Goal: Communication & Community: Answer question/provide support

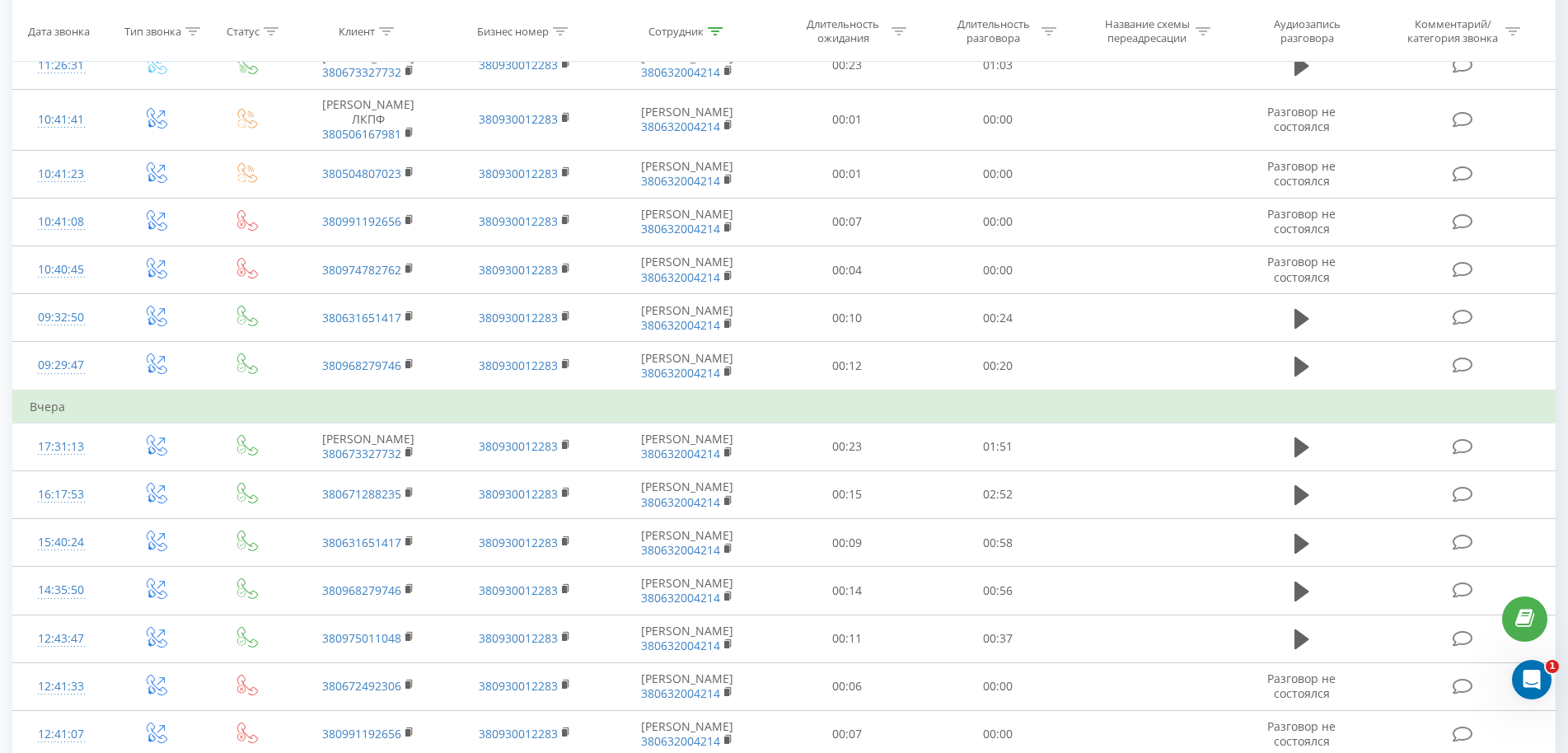
scroll to position [588, 0]
click at [1538, 626] on link at bounding box center [1525, 618] width 46 height 46
click at [1540, 678] on icon "Открыть службу сообщений Intercom" at bounding box center [1530, 678] width 28 height 28
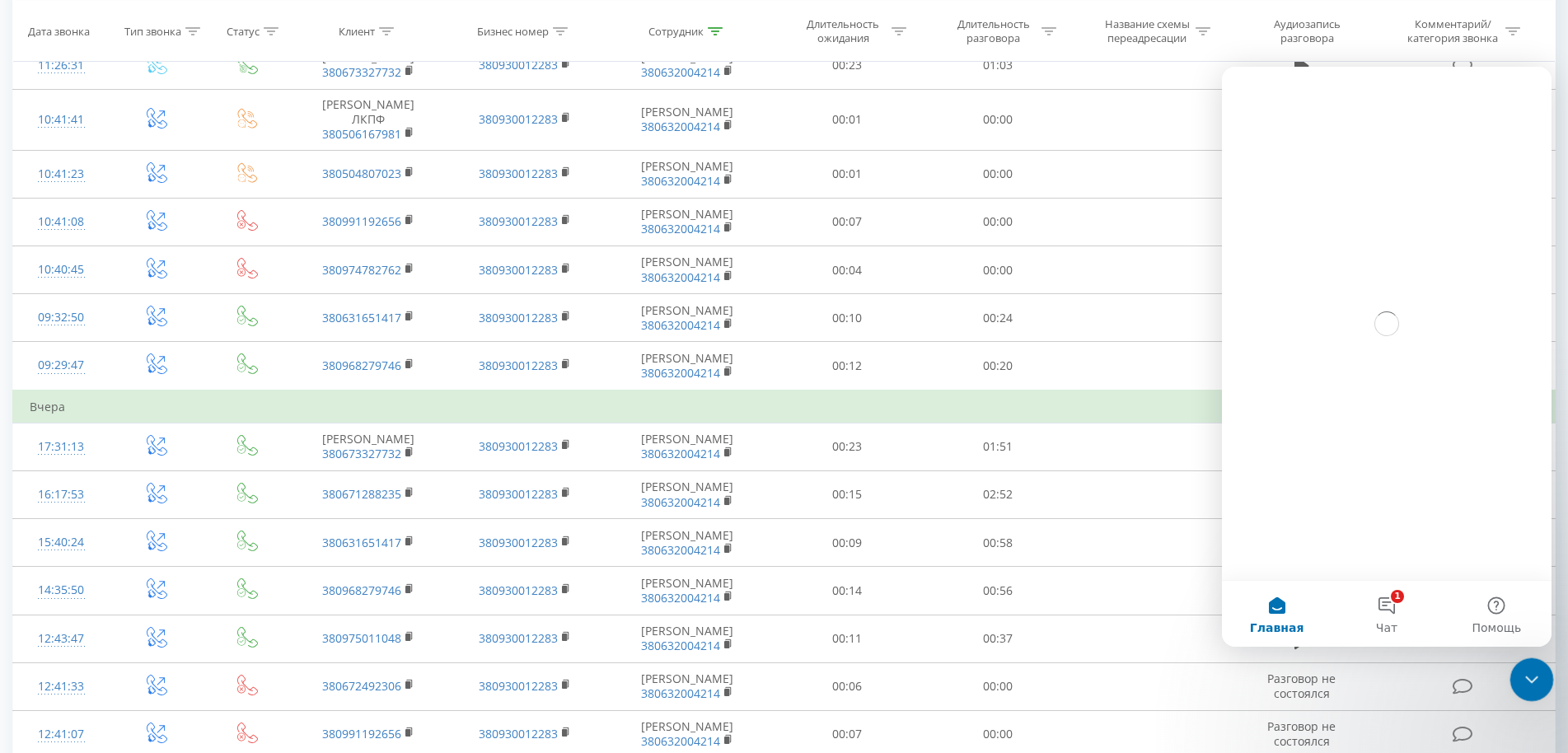
scroll to position [0, 0]
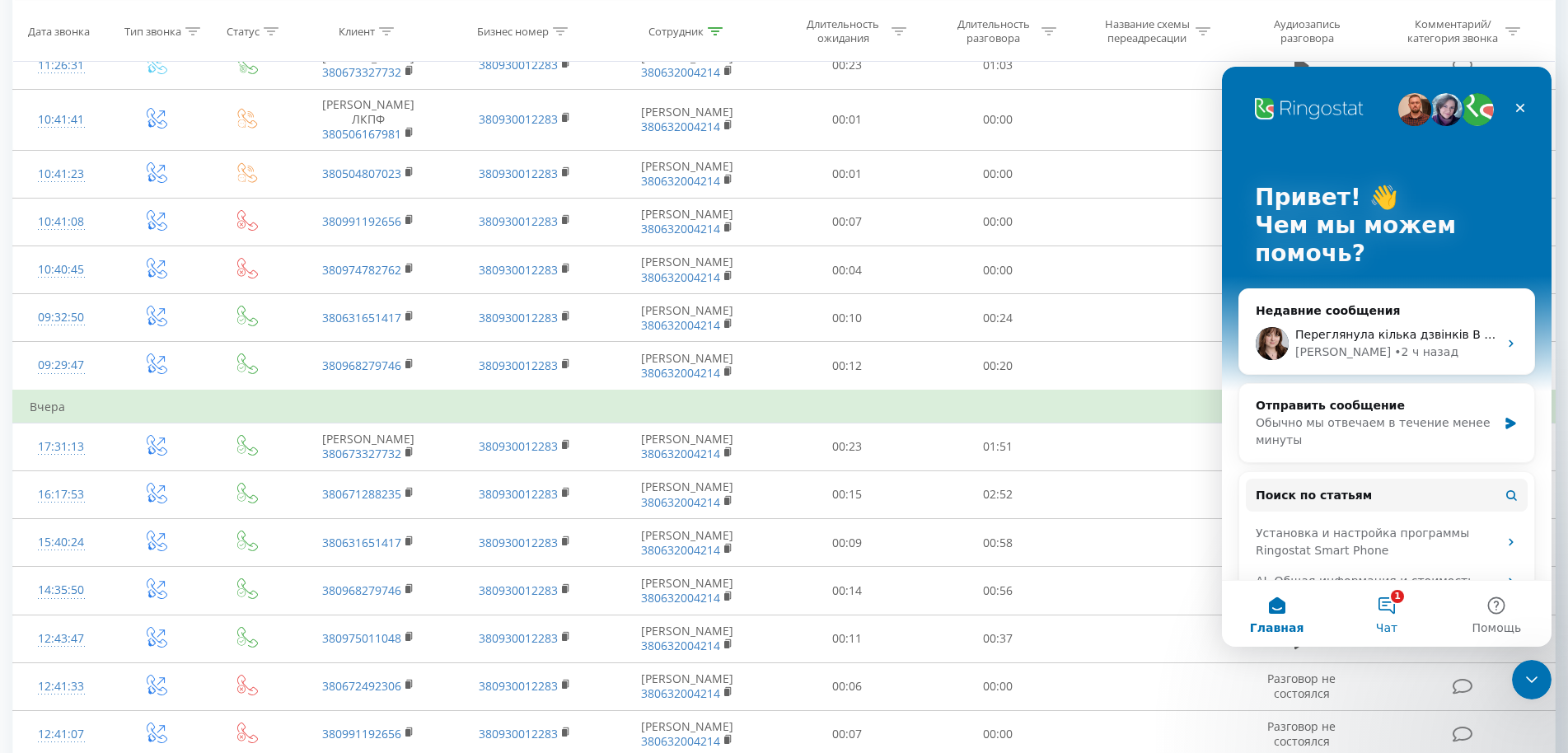
click at [1389, 607] on button "1 Чат" at bounding box center [1386, 613] width 110 height 66
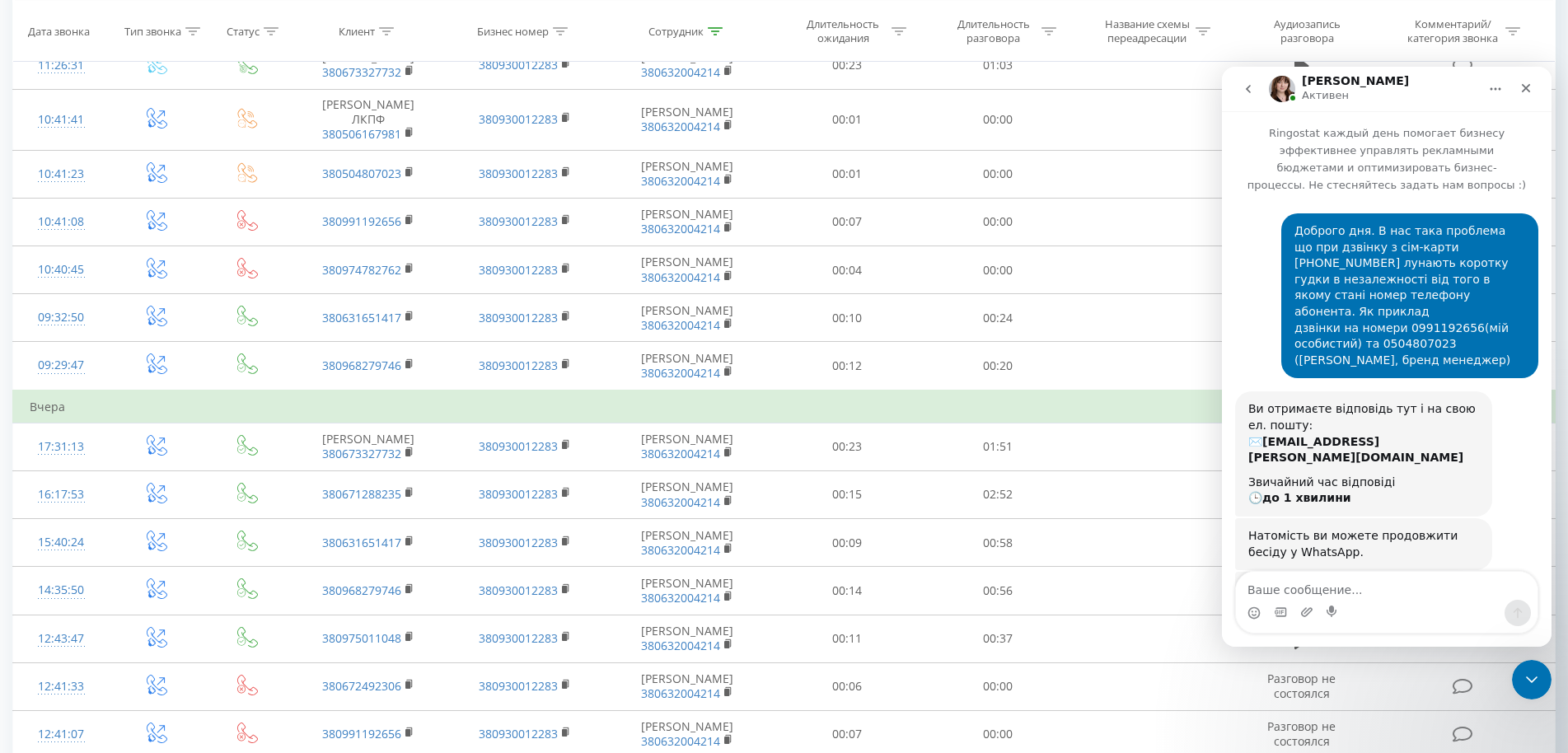
scroll to position [1505, 0]
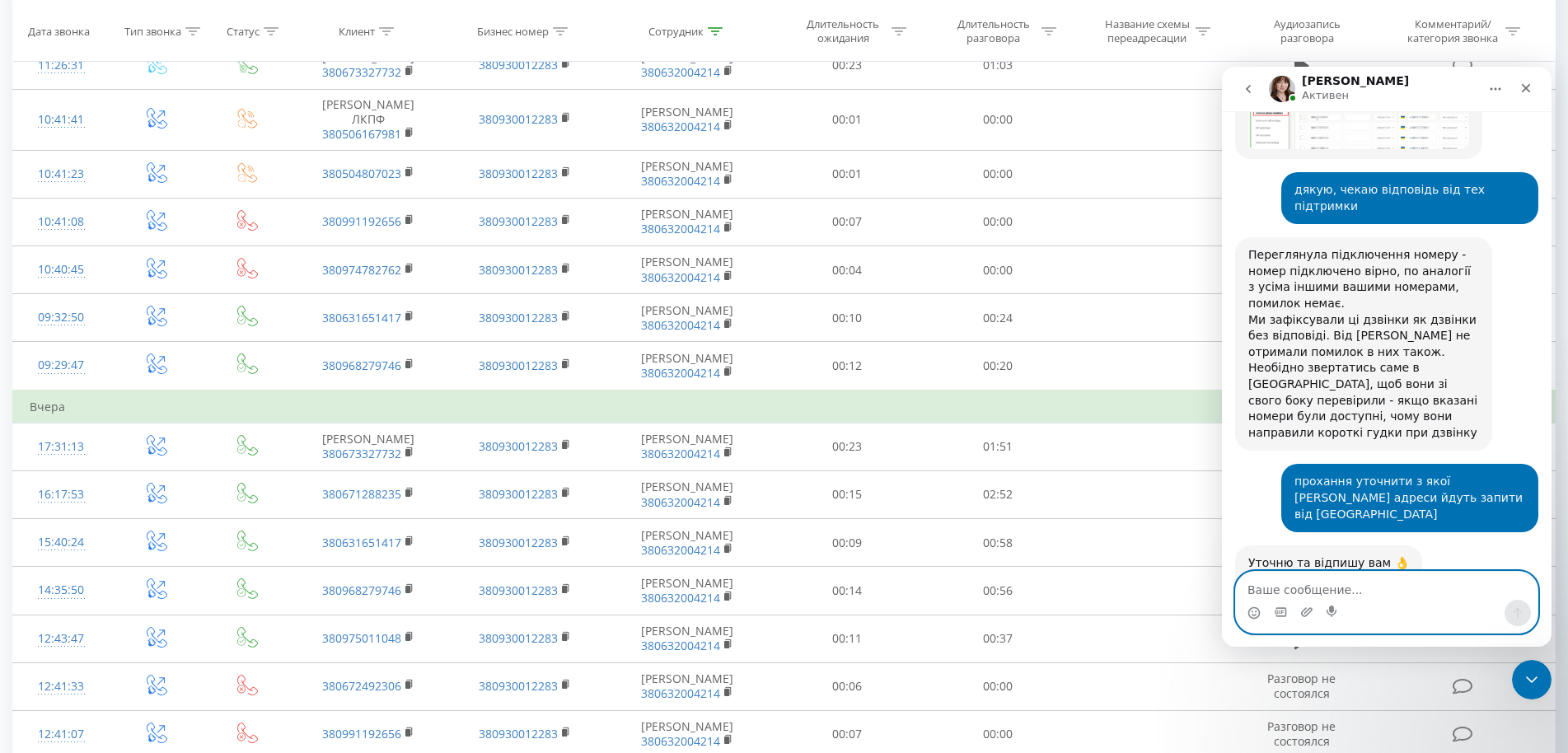
click at [1346, 592] on textarea "Ваше сообщение..." at bounding box center [1388, 586] width 302 height 28
type textarea "l"
type textarea "доброго дня"
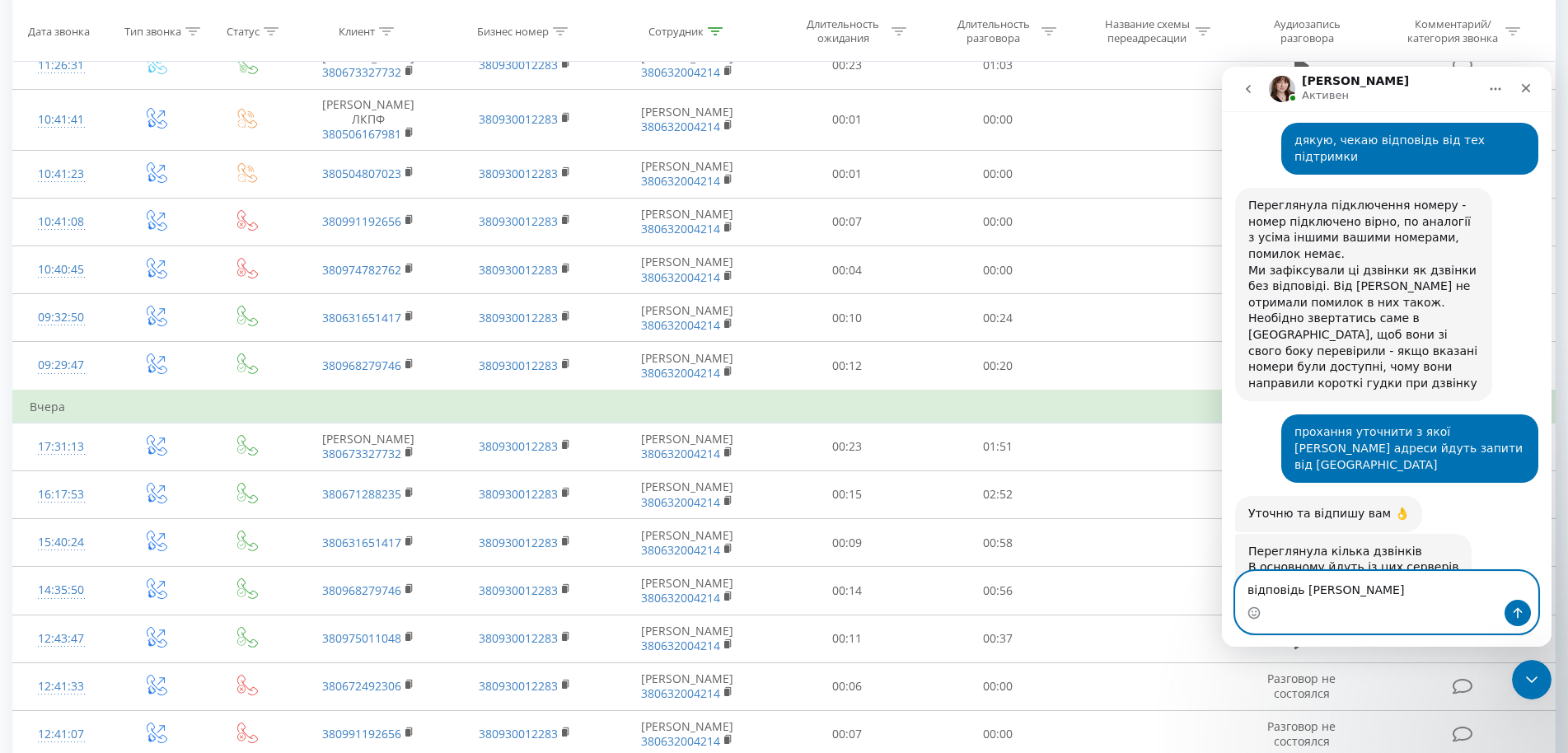
type textarea "відповідь [PERSON_NAME]"
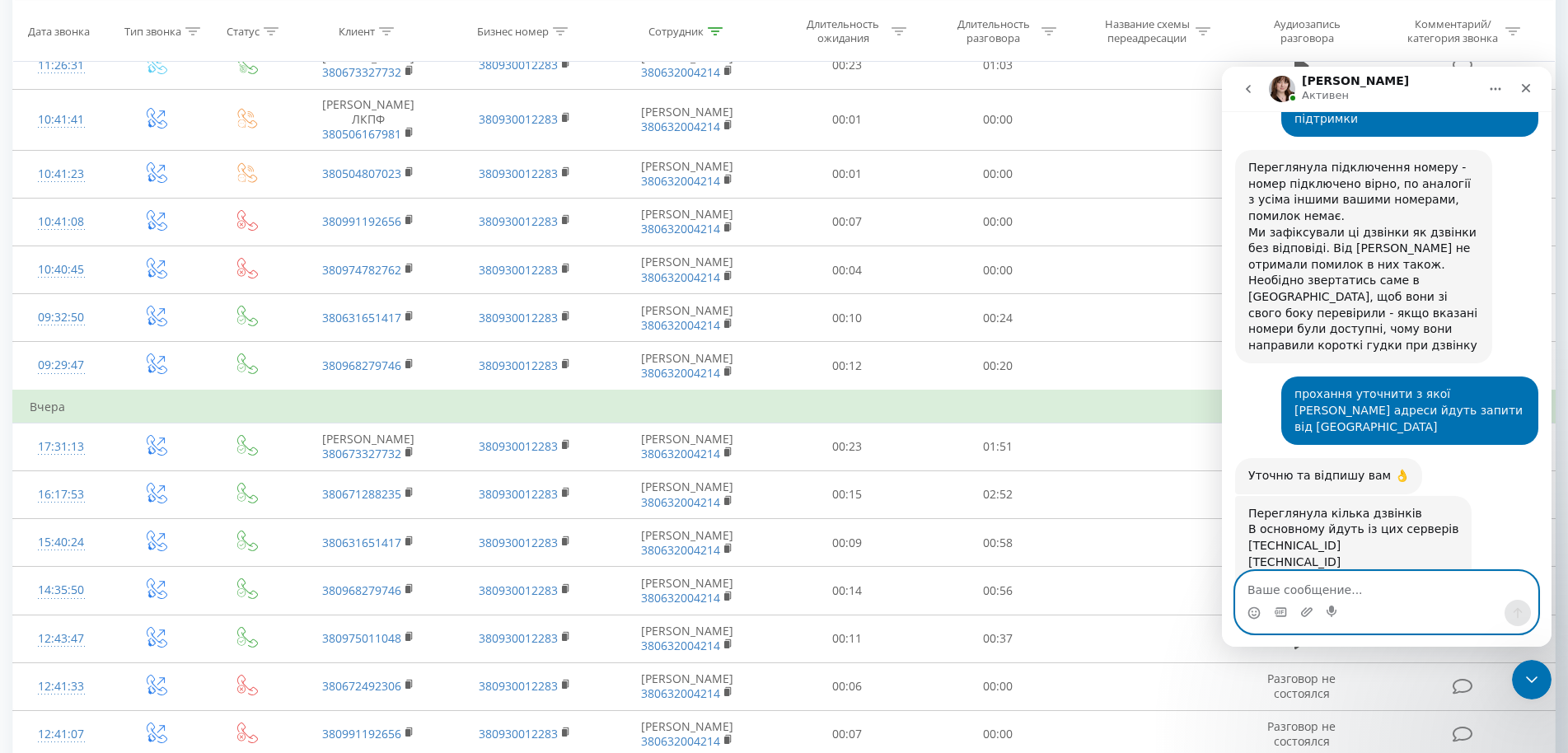
paste textarea "IP-адреси [TECHNICAL_ID] та [TECHNICAL_ID] не прописані в налаштуваннях по дого…"
type textarea "IP-адреси [TECHNICAL_ID] та [TECHNICAL_ID] не прописані в налаштуваннях по дого…"
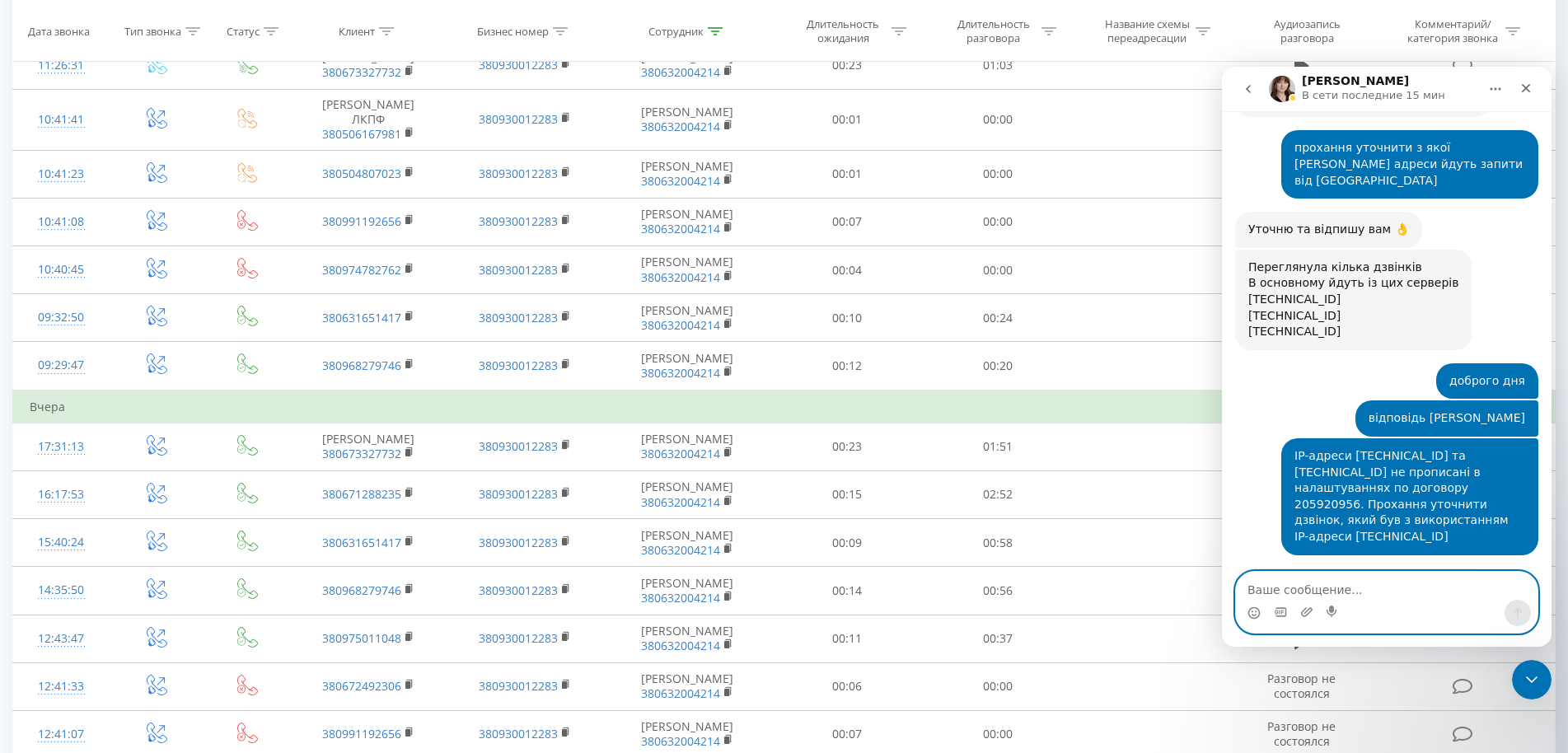
scroll to position [1775, 0]
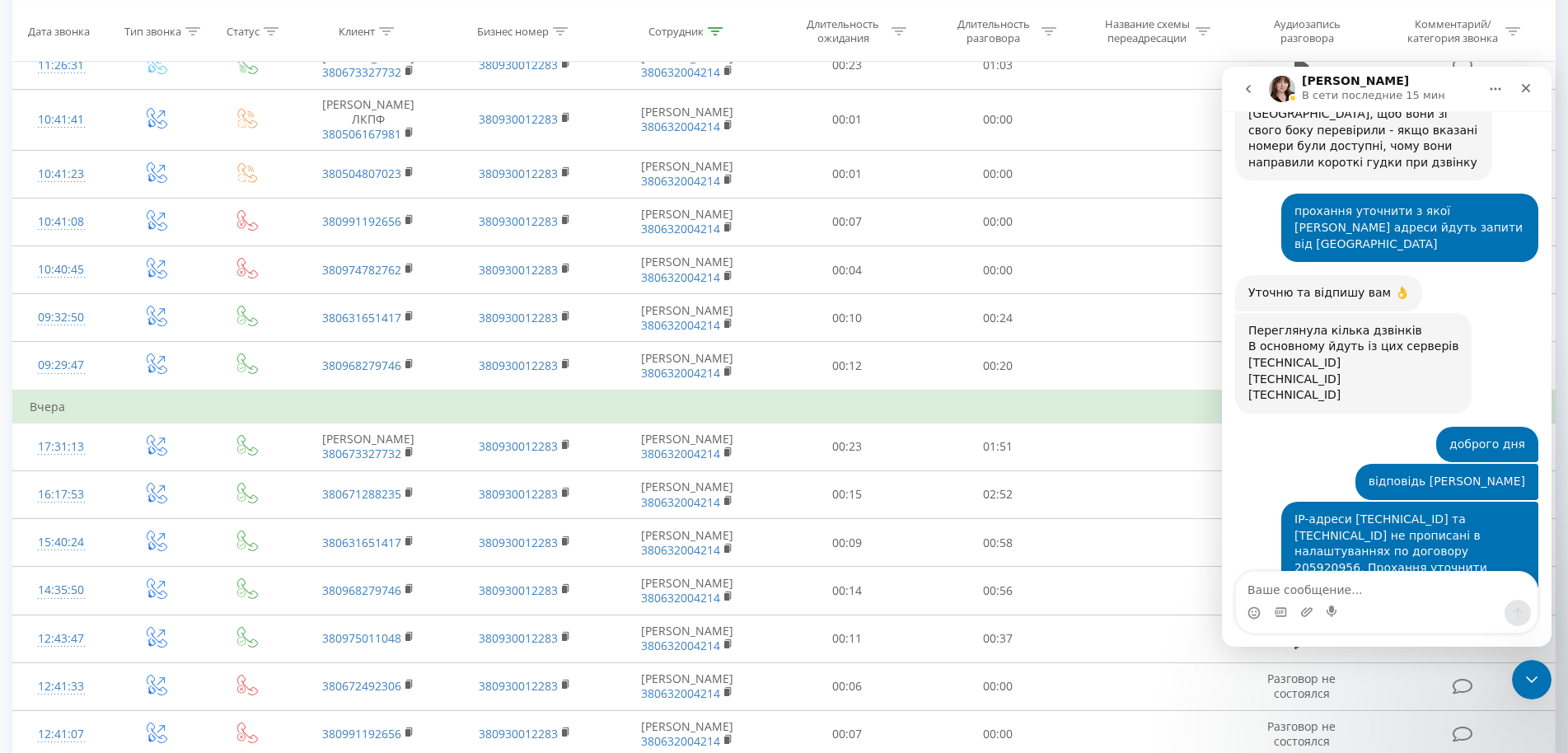
click at [1255, 427] on div "доброго дня [PERSON_NAME] • 3 мин назад" at bounding box center [1387, 446] width 303 height 38
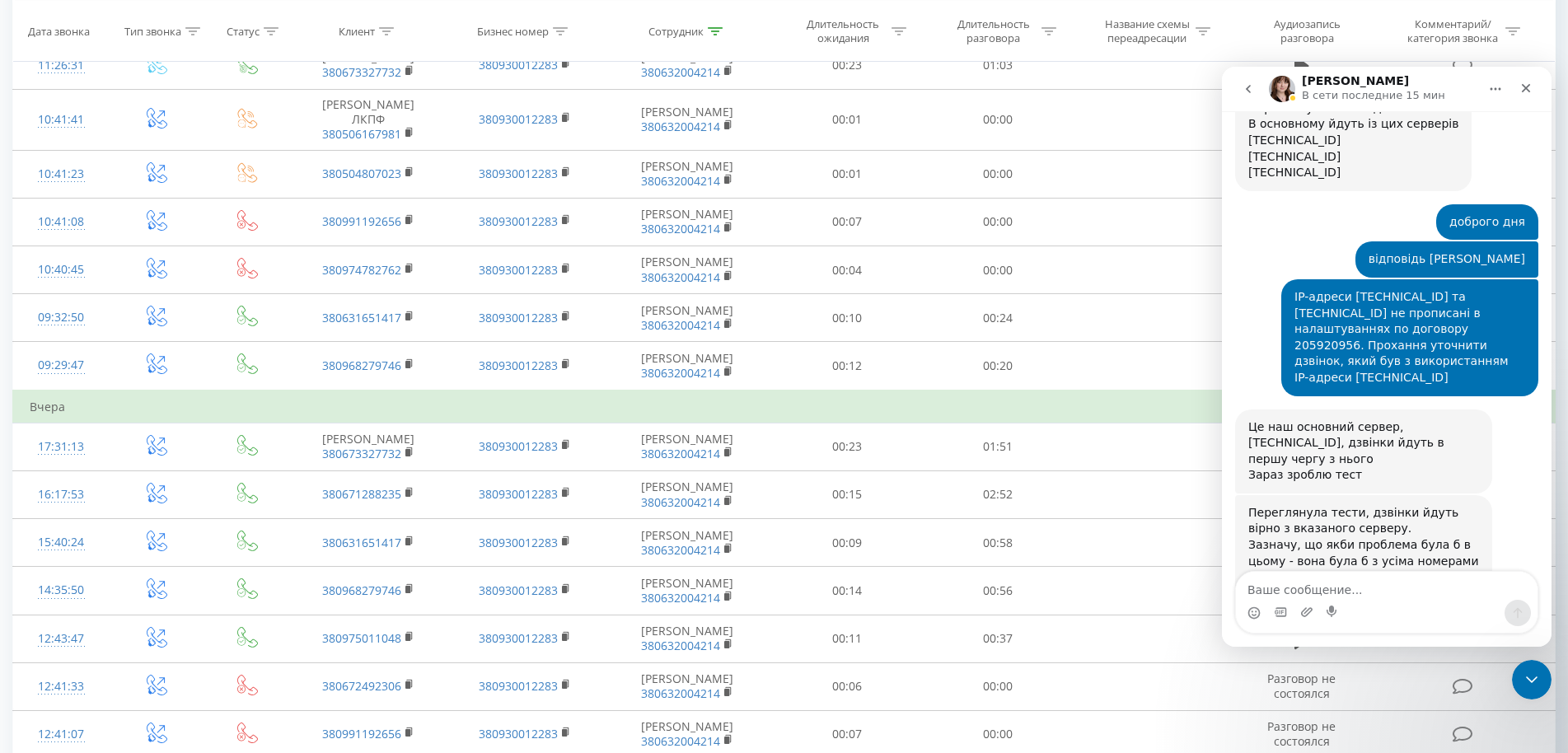
scroll to position [1934, 0]
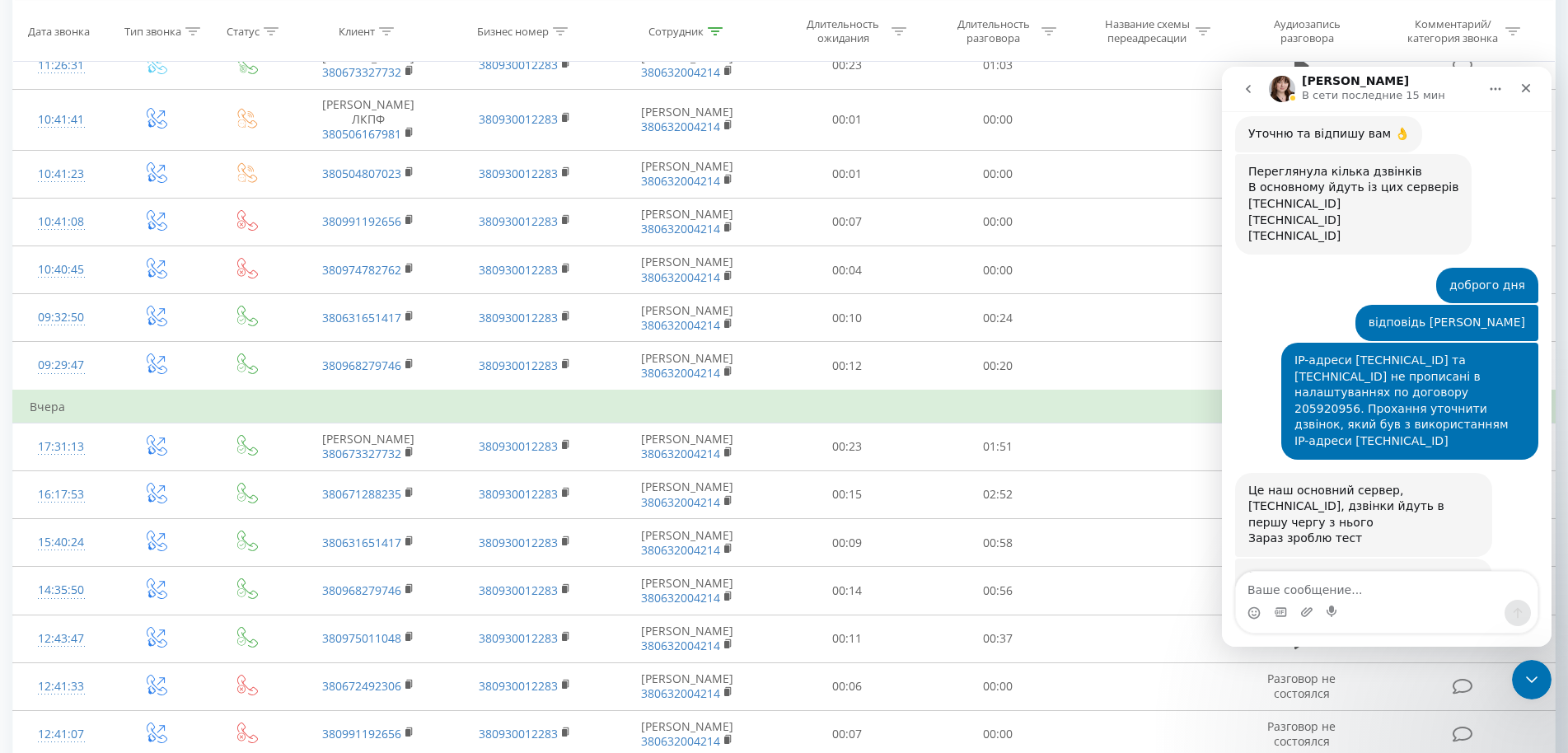
drag, startPoint x: 1335, startPoint y: 523, endPoint x: 1421, endPoint y: 523, distance: 86.0
click at [1421, 673] on div "Проблема у вас лише при дзвінках на [GEOGRAPHIC_DATA]? Вони іноді блокують" at bounding box center [1363, 697] width 230 height 48
click at [1291, 593] on textarea "Ваше сообщение..." at bounding box center [1388, 586] width 302 height 28
type textarea "y"
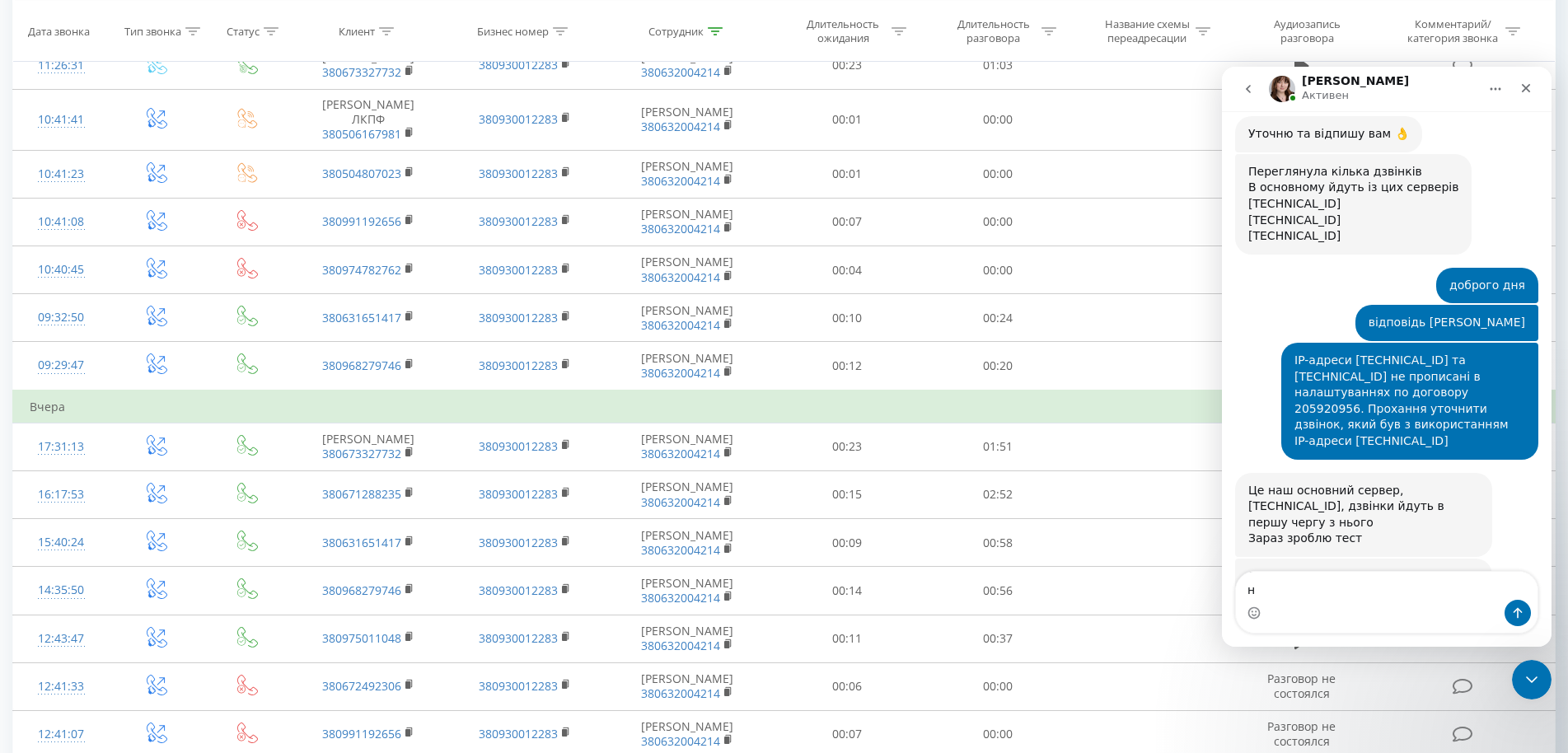
click at [1337, 607] on div "Мессенджер Intercom" at bounding box center [1388, 612] width 302 height 27
click at [1339, 595] on textarea "н" at bounding box center [1388, 586] width 302 height 28
drag, startPoint x: 1339, startPoint y: 595, endPoint x: 1205, endPoint y: 581, distance: 134.7
click at [1237, 581] on textarea "н" at bounding box center [1388, 586] width 302 height 28
type textarea "п"
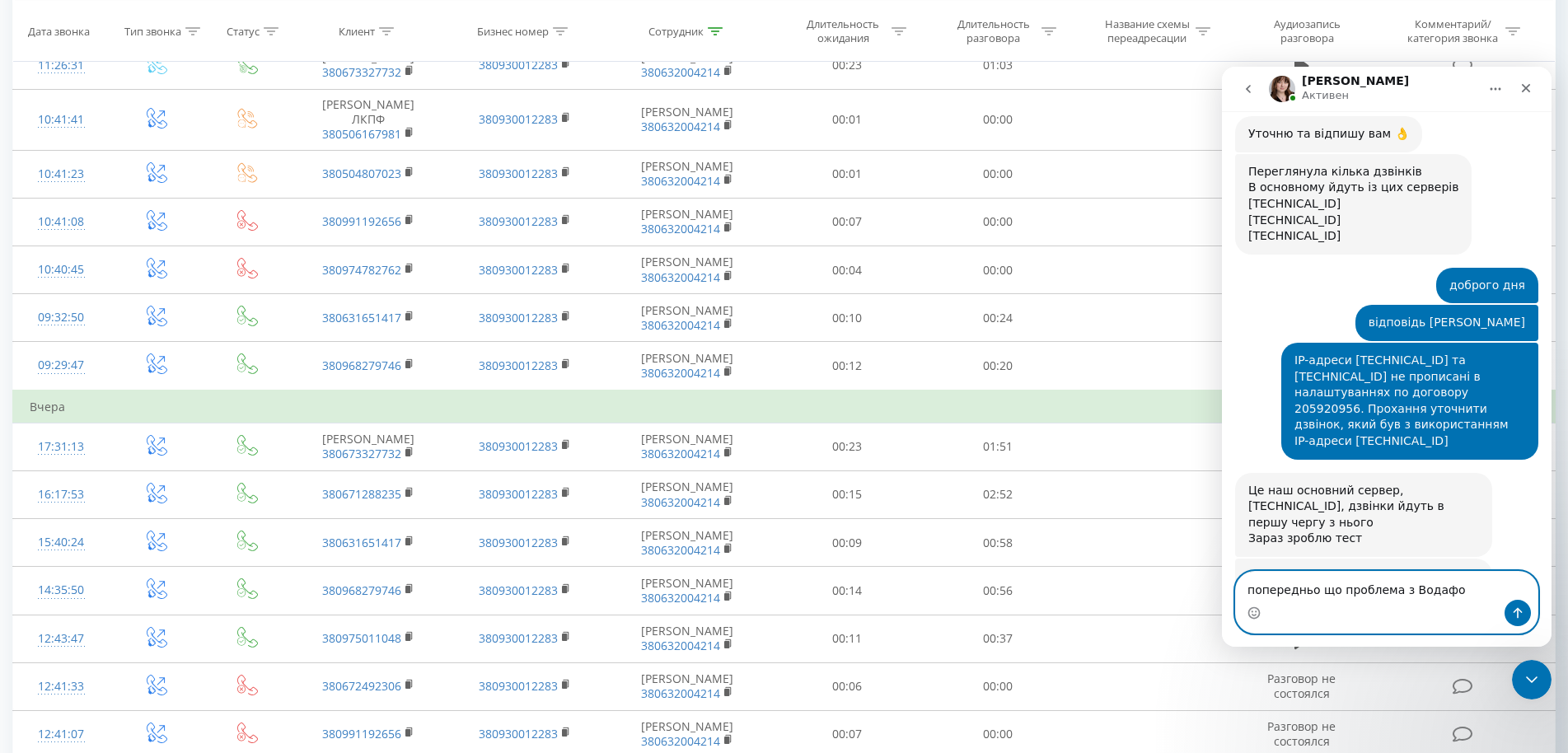
type textarea "попередньо що проблема з Водафон"
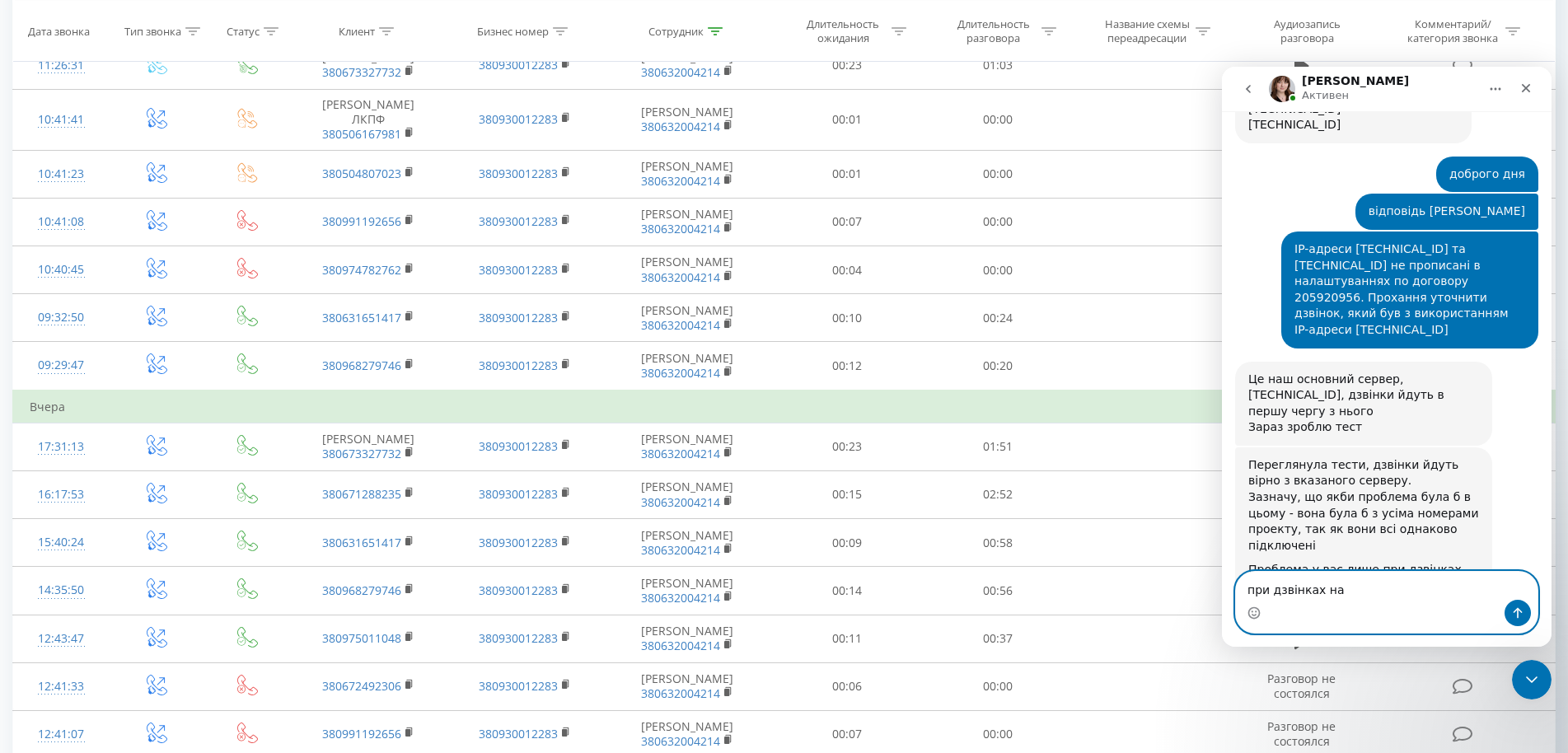
scroll to position [2047, 0]
type textarea "при дзвінках на [GEOGRAPHIC_DATA]"
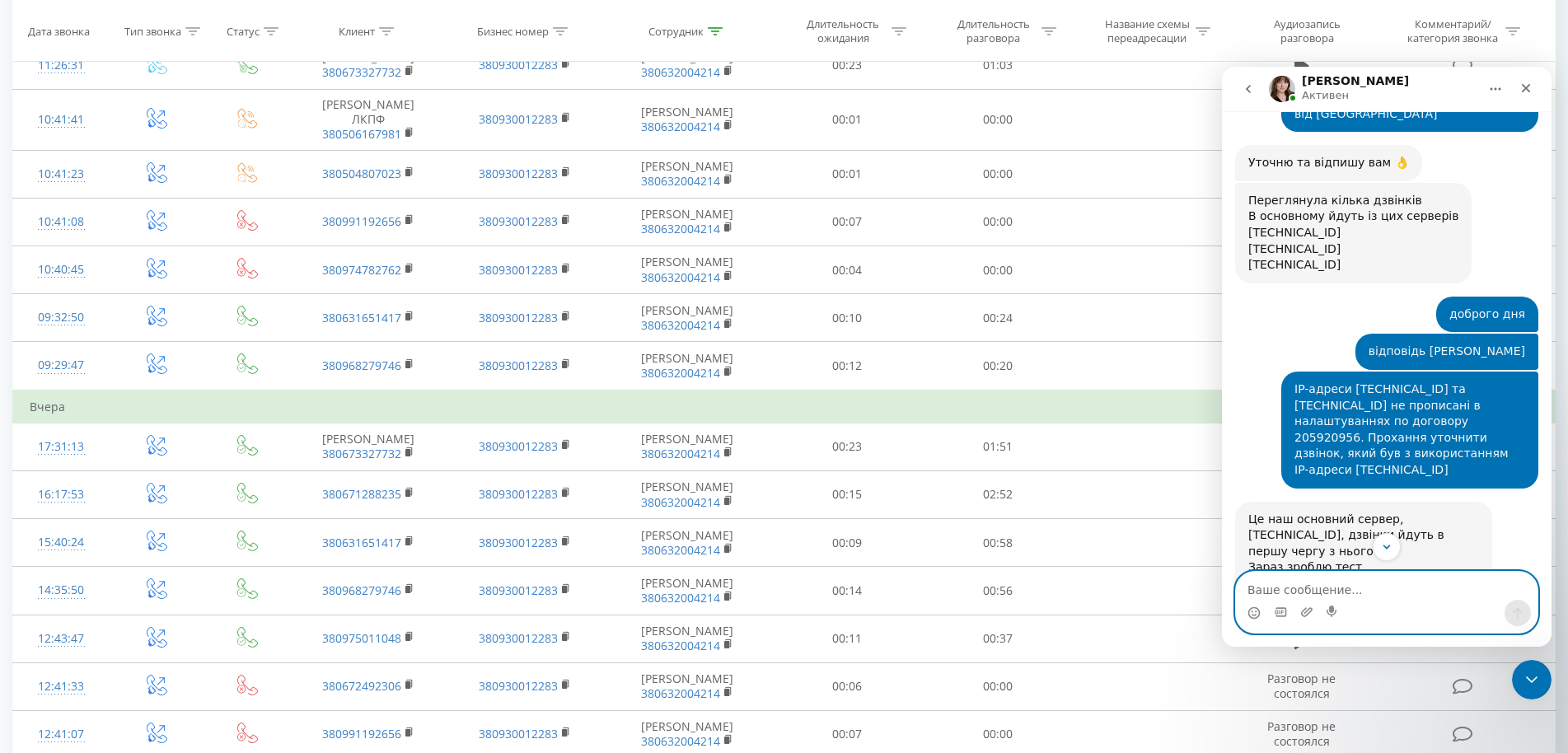
scroll to position [1791, 0]
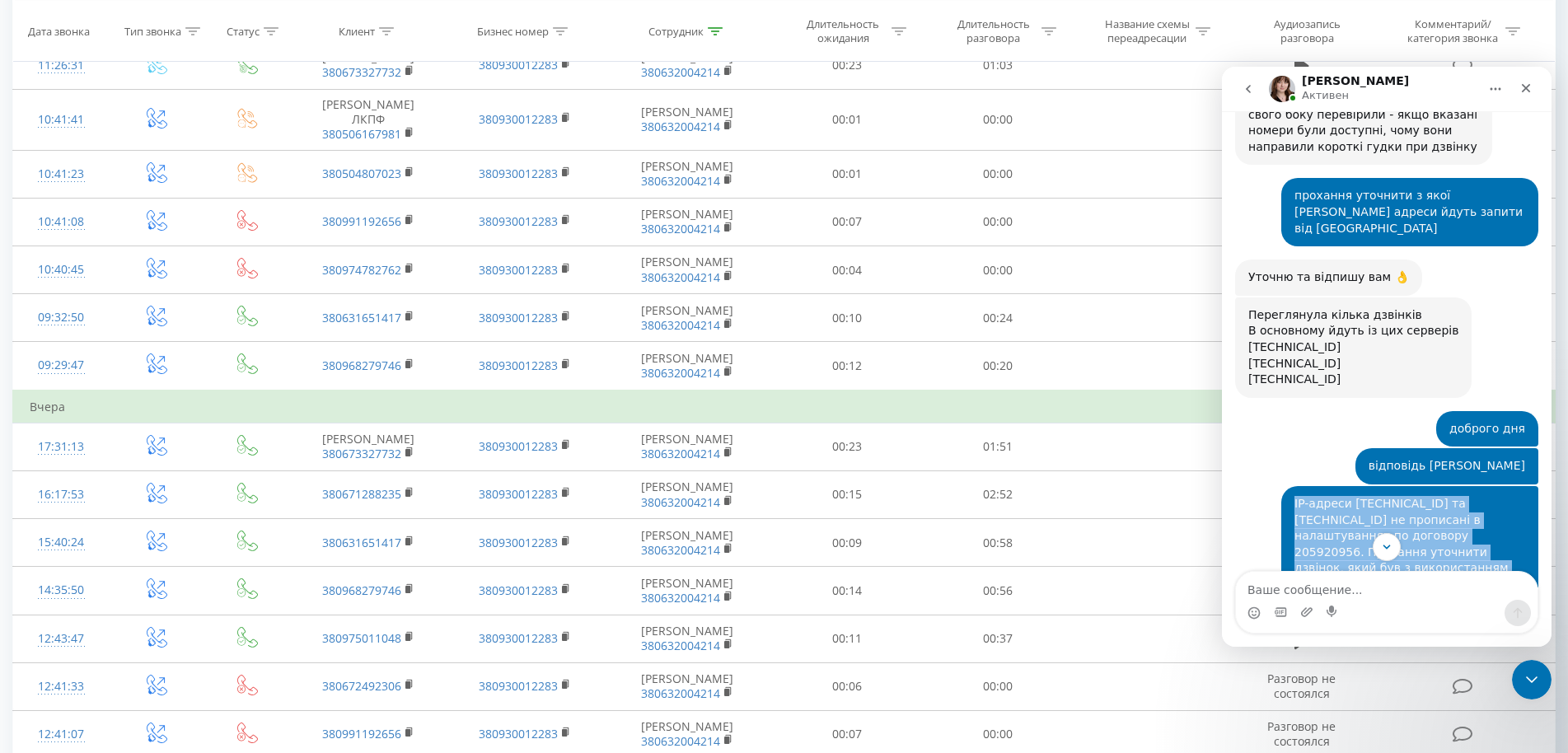
drag, startPoint x: 1289, startPoint y: 355, endPoint x: 1364, endPoint y: 484, distance: 149.2
click at [1326, 626] on div "Це наш основний сервер, [TECHNICAL_ID], дзвінки йдуть в першу чергу з нього Зар…" at bounding box center [1363, 658] width 230 height 64
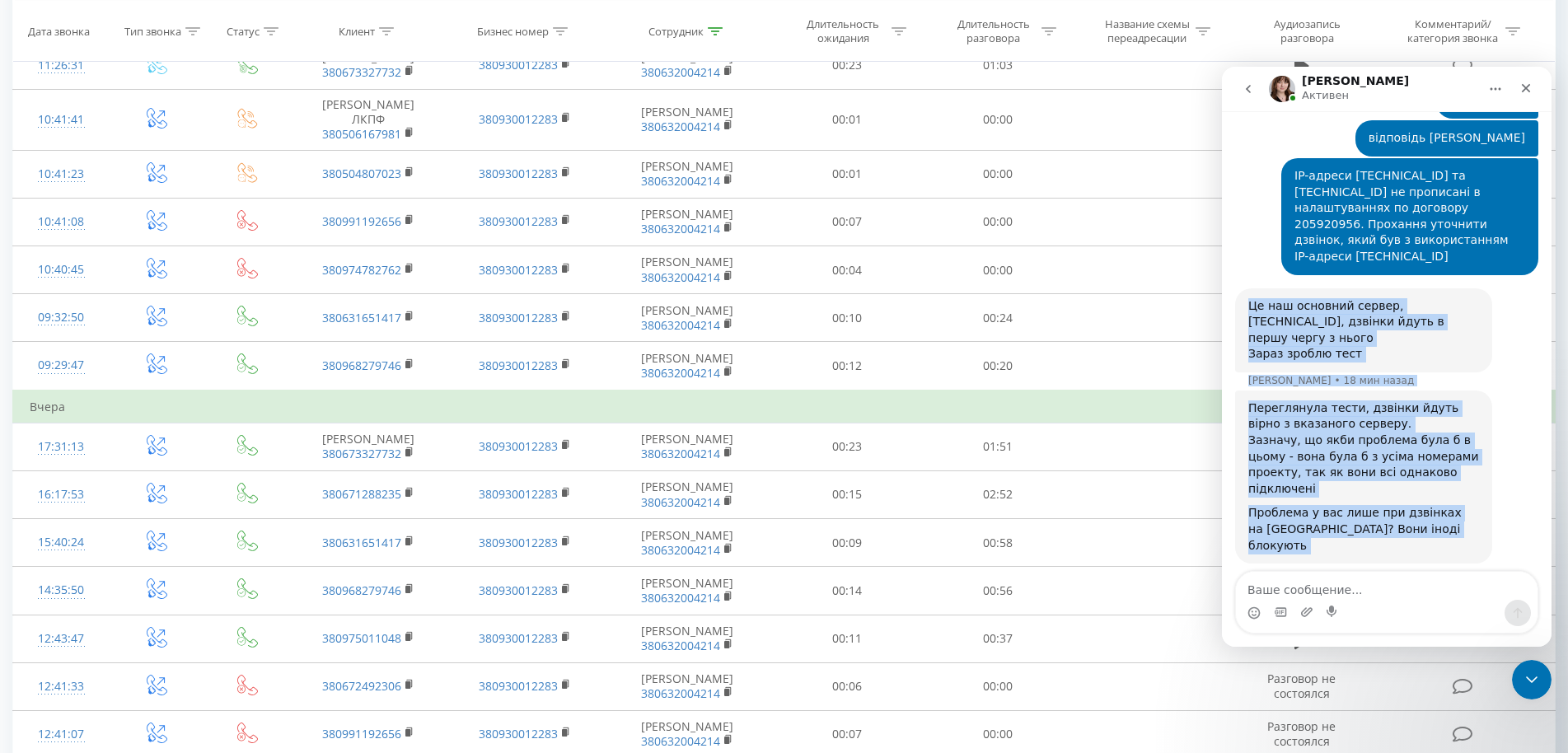
drag, startPoint x: 1246, startPoint y: 466, endPoint x: 1450, endPoint y: 528, distance: 213.2
copy div "Lo ips dolorsit ametco, 577.79.6.76, adipisc elits d eiusm tempo i utlab Etdol …"
click at [1369, 614] on div "при дзвінках на Водафон [PERSON_NAME] • 1 мин назад" at bounding box center [1387, 638] width 303 height 49
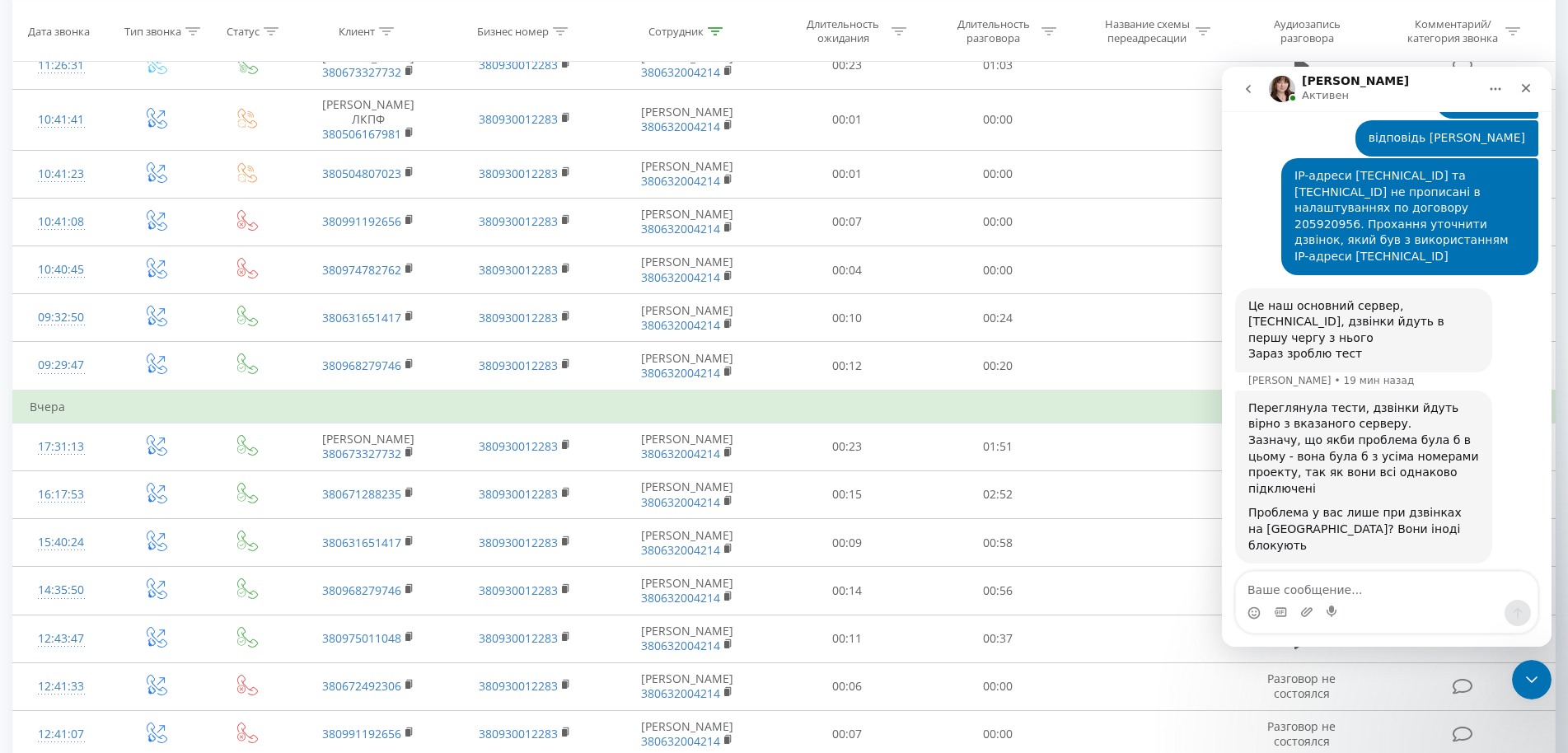
click at [1314, 608] on div "Мессенджер Intercom" at bounding box center [1388, 612] width 302 height 27
click at [1317, 594] on textarea "Ваше сообщение..." at bounding box center [1388, 586] width 302 height 28
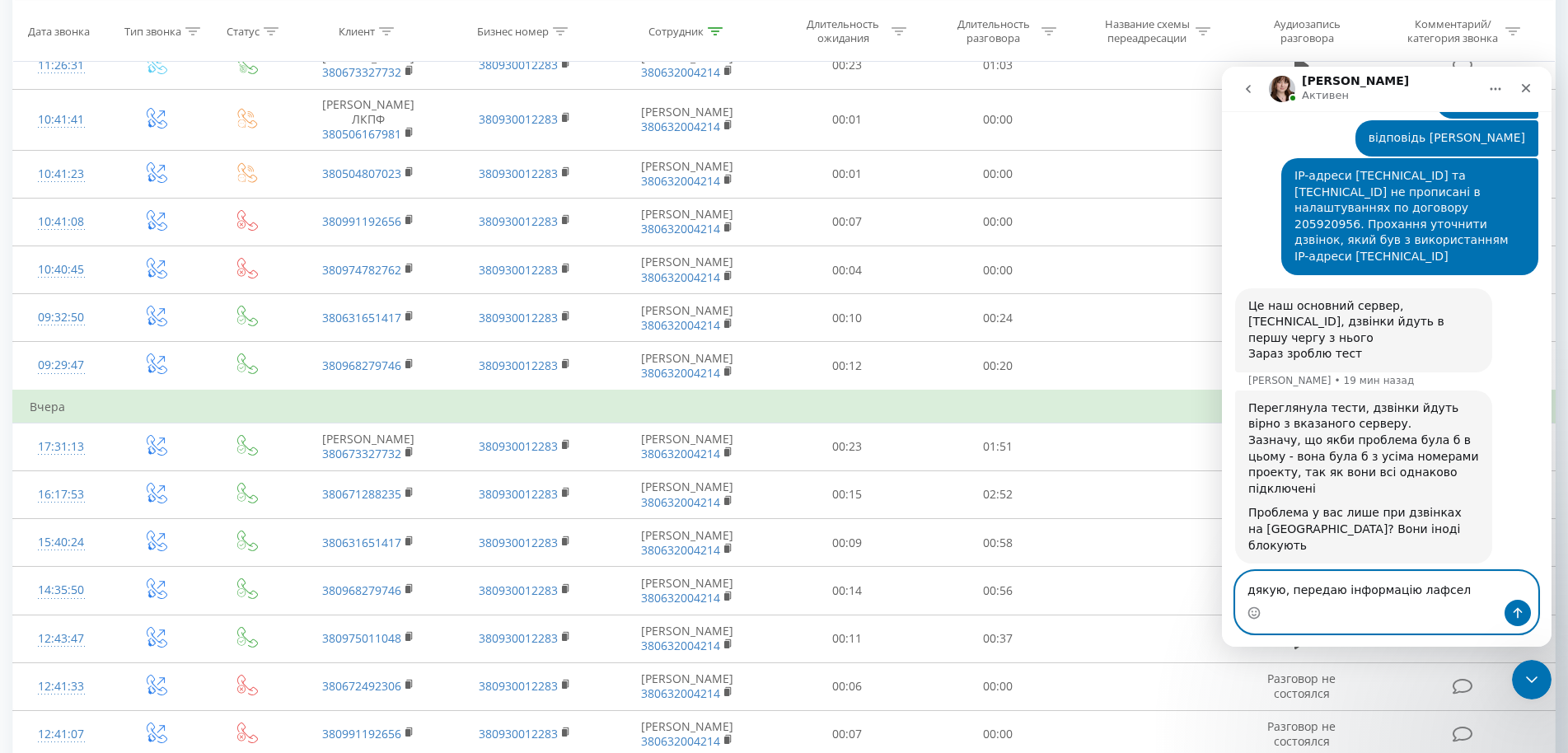
type textarea "дякую, передаю інформацію лафселл"
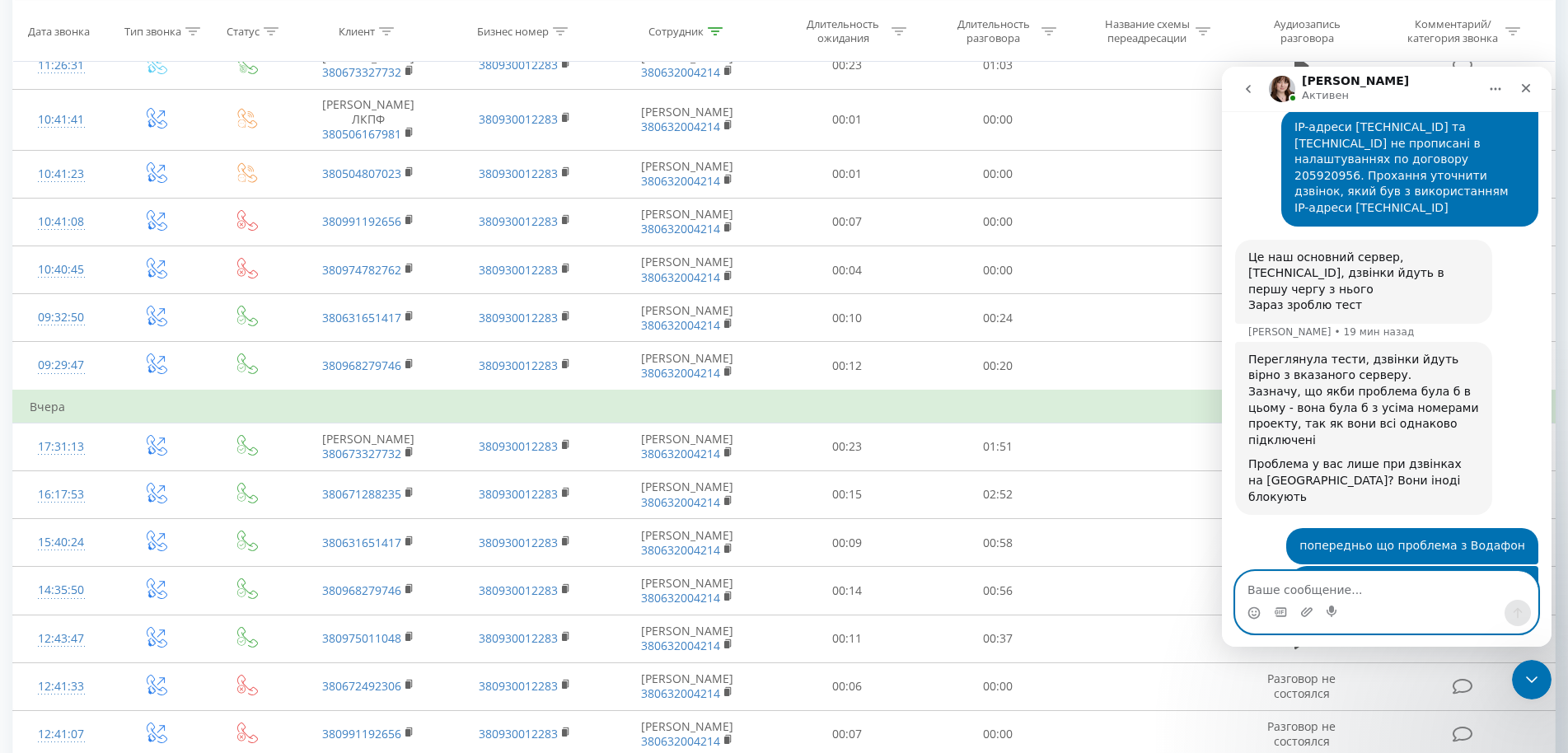
scroll to position [2168, 0]
click at [708, 424] on td "Вчера" at bounding box center [784, 407] width 1543 height 33
